Goal: Find contact information: Find contact information

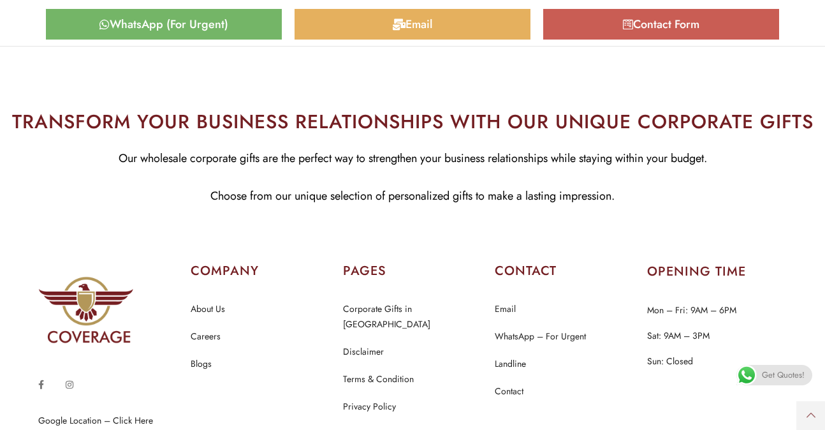
scroll to position [6107, 0]
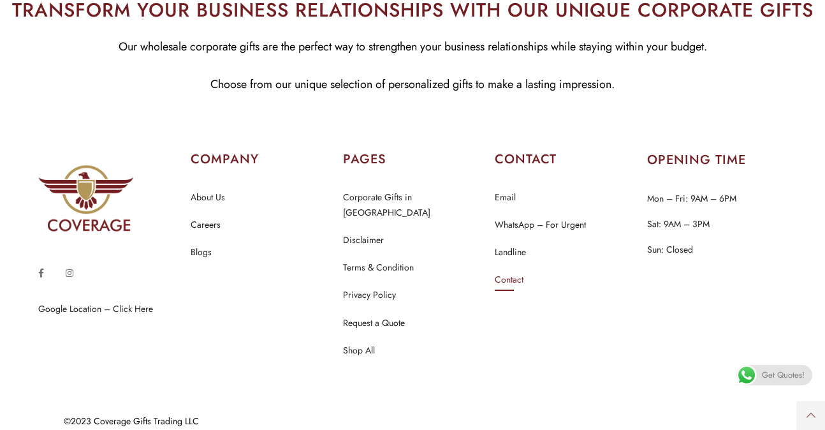
click at [510, 283] on link "Contact" at bounding box center [509, 280] width 29 height 17
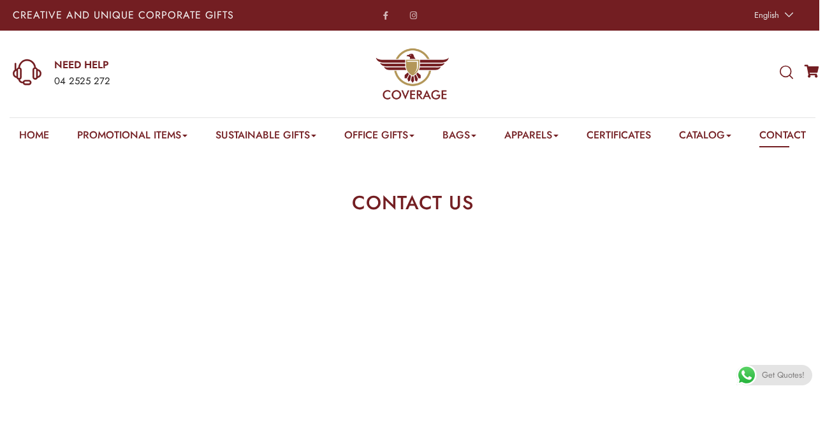
click at [788, 75] on icon at bounding box center [786, 73] width 13 height 14
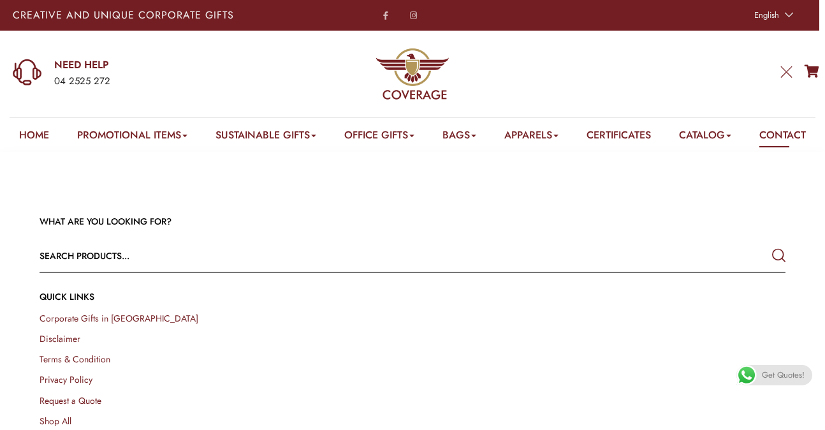
click at [161, 271] on input "text" at bounding box center [338, 255] width 597 height 31
type input "GAME"
